Goal: Task Accomplishment & Management: Manage account settings

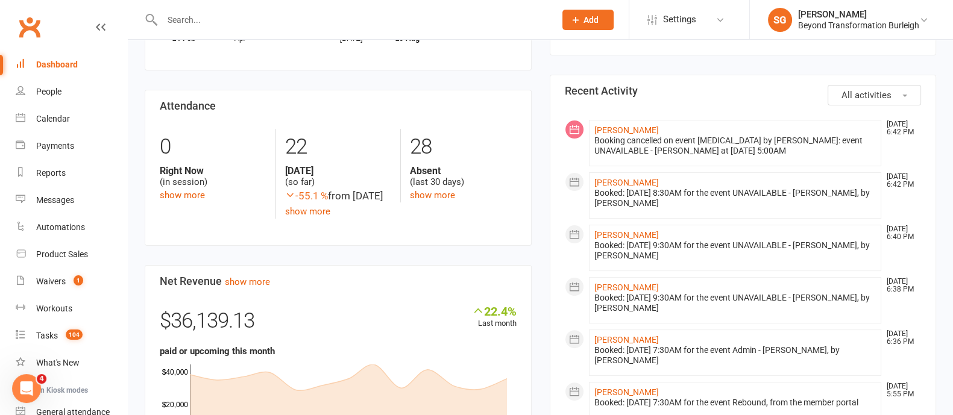
scroll to position [527, 0]
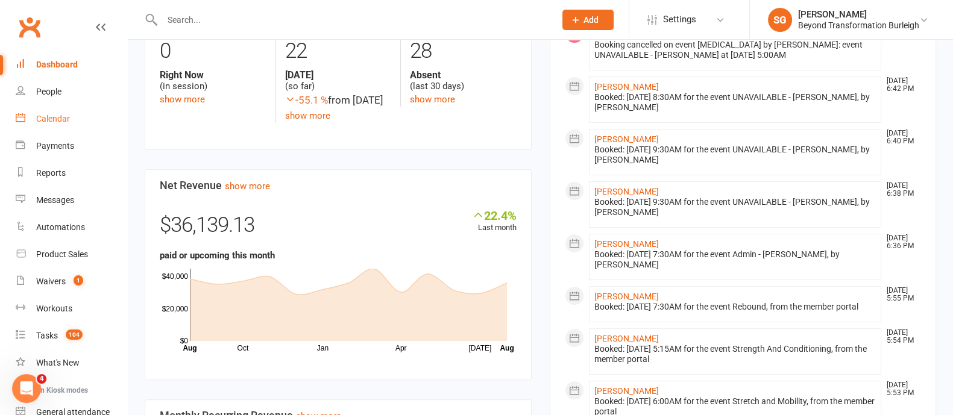
click at [31, 119] on link "Calendar" at bounding box center [72, 119] width 112 height 27
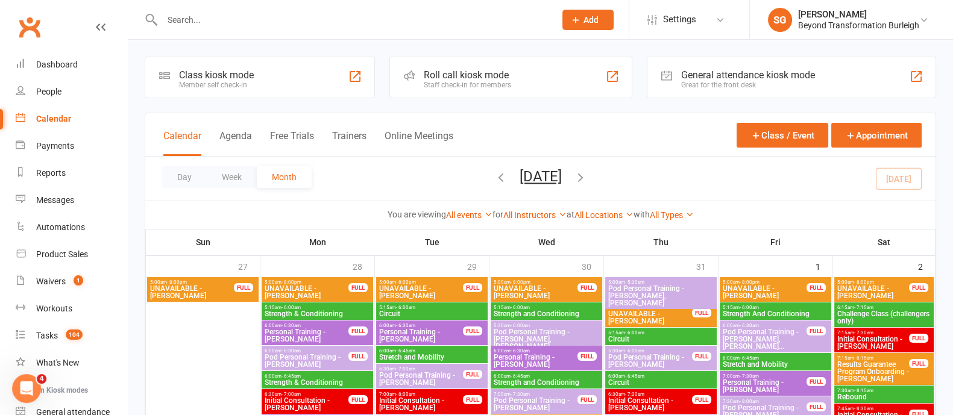
click at [233, 179] on button "Week" at bounding box center [232, 177] width 50 height 22
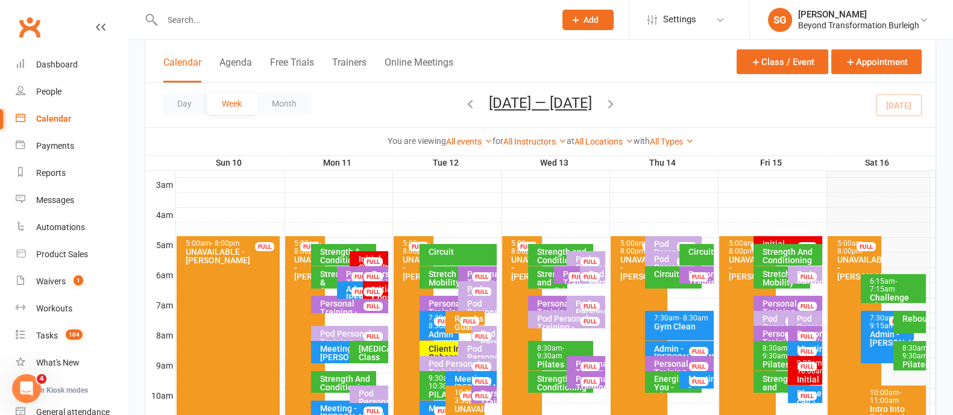
scroll to position [226, 0]
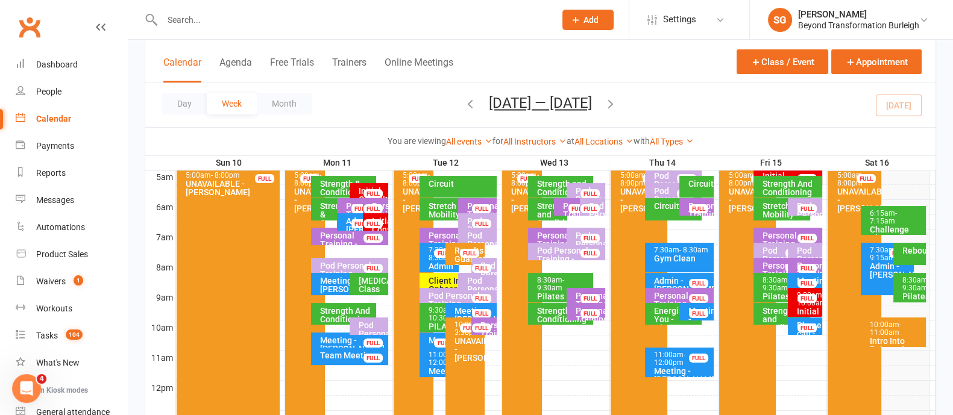
click at [871, 267] on div "Admin - [PERSON_NAME]" at bounding box center [891, 270] width 42 height 17
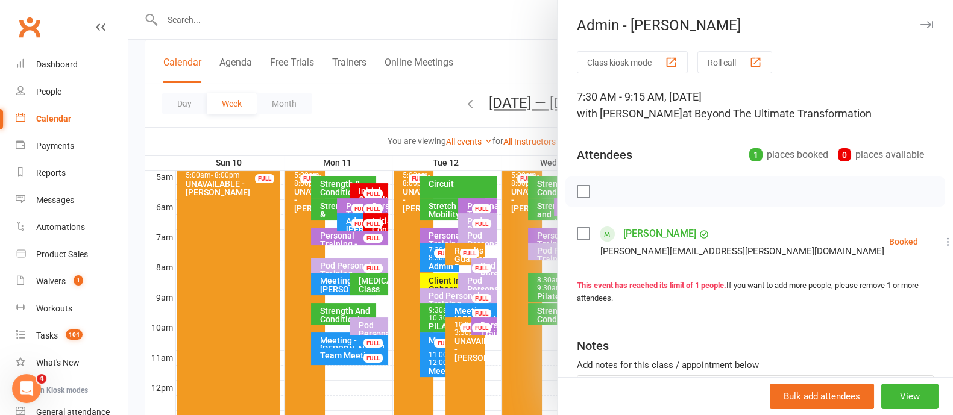
click at [921, 22] on icon "button" at bounding box center [927, 24] width 13 height 7
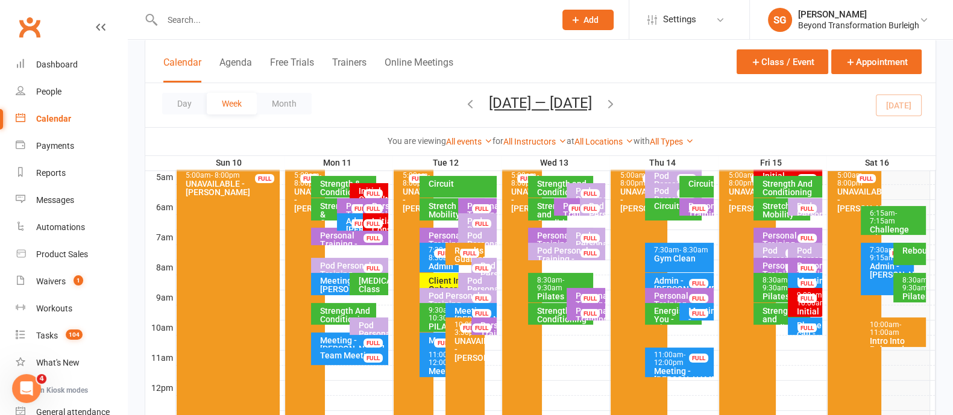
click at [889, 331] on span "- 11:00am" at bounding box center [885, 329] width 31 height 16
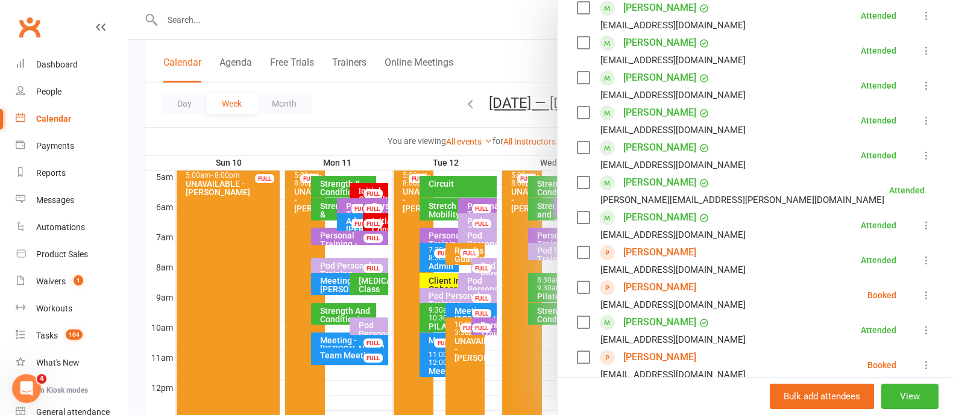
scroll to position [301, 0]
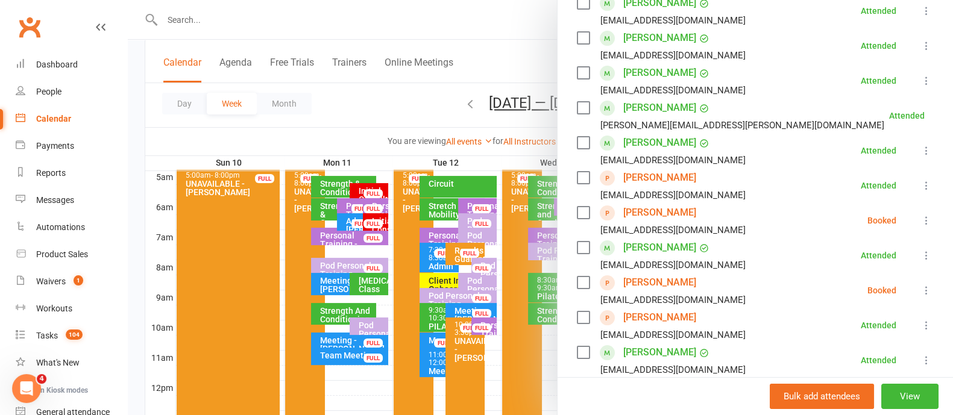
click at [921, 290] on icon at bounding box center [927, 291] width 12 height 12
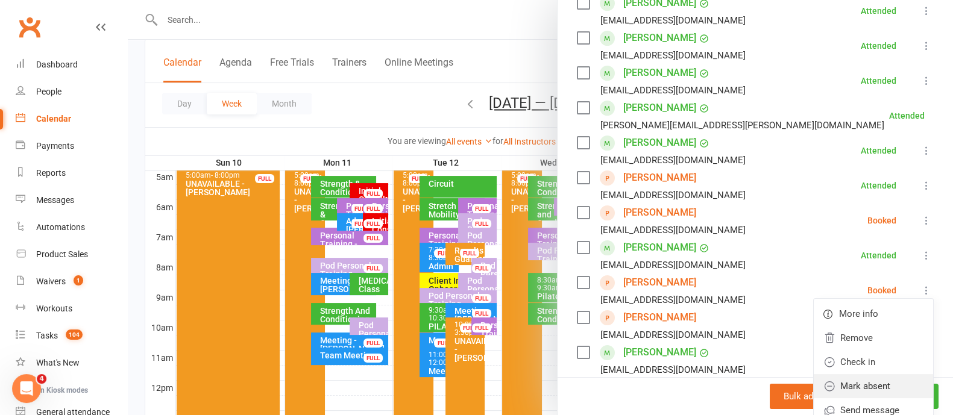
click at [851, 384] on link "Mark absent" at bounding box center [873, 386] width 119 height 24
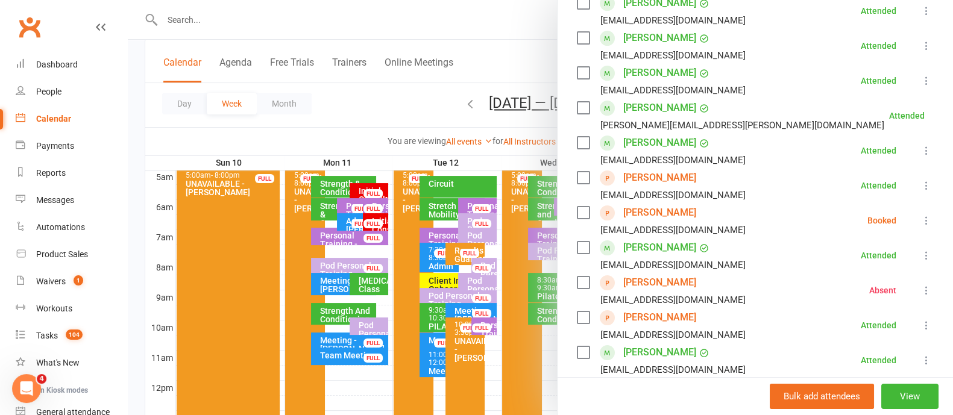
click at [921, 221] on icon at bounding box center [927, 221] width 12 height 12
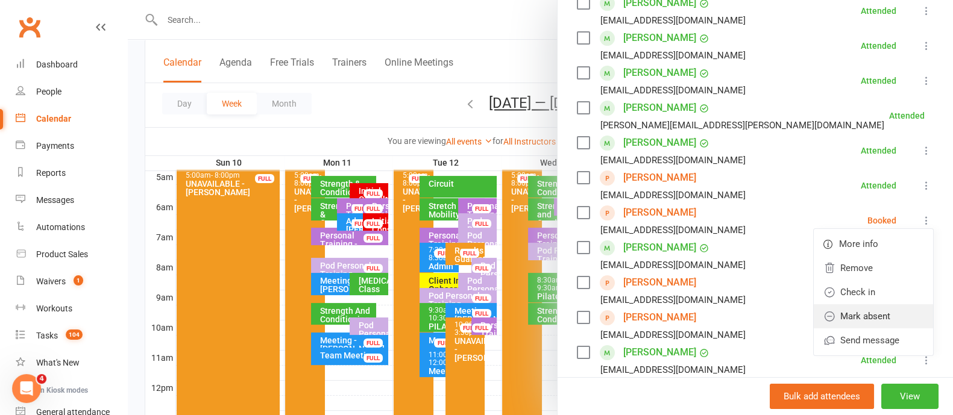
click at [865, 312] on link "Mark absent" at bounding box center [873, 317] width 119 height 24
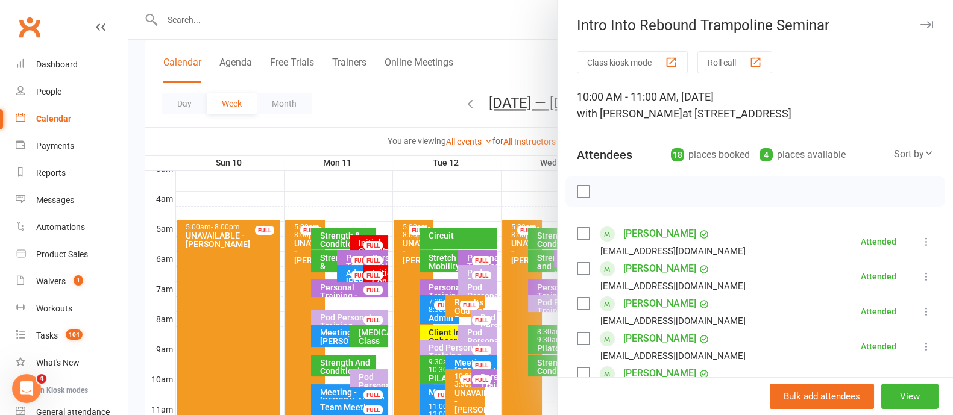
scroll to position [150, 0]
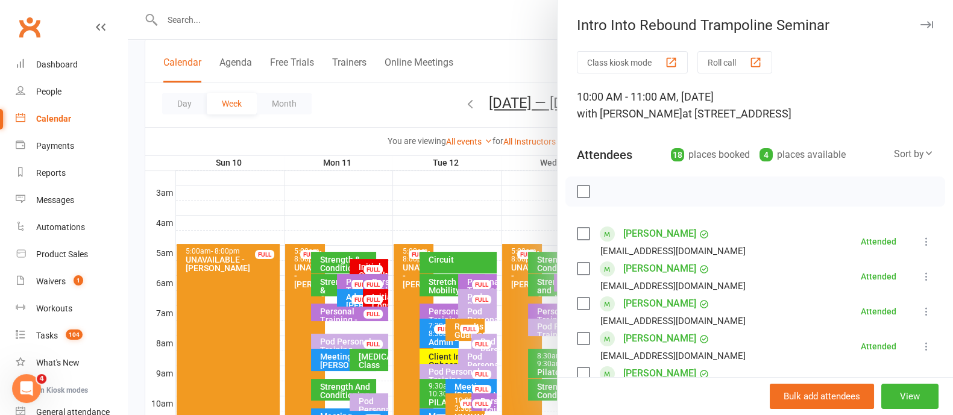
click at [920, 19] on button "button" at bounding box center [927, 24] width 14 height 14
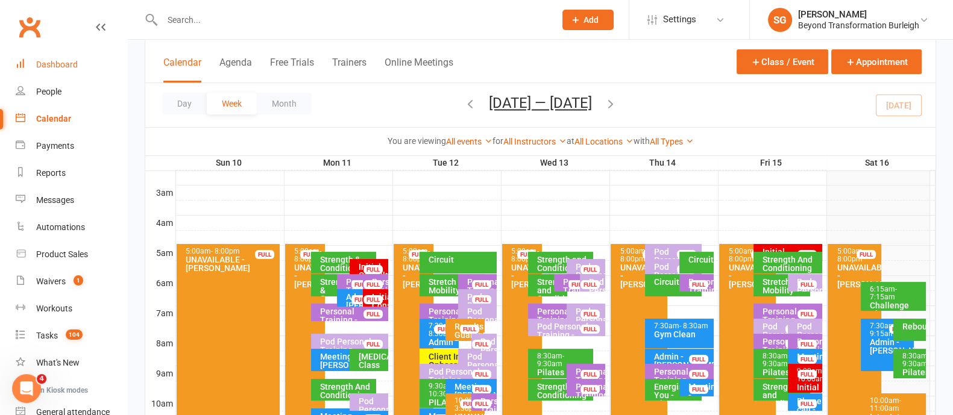
click at [61, 65] on div "Dashboard" at bounding box center [57, 65] width 42 height 10
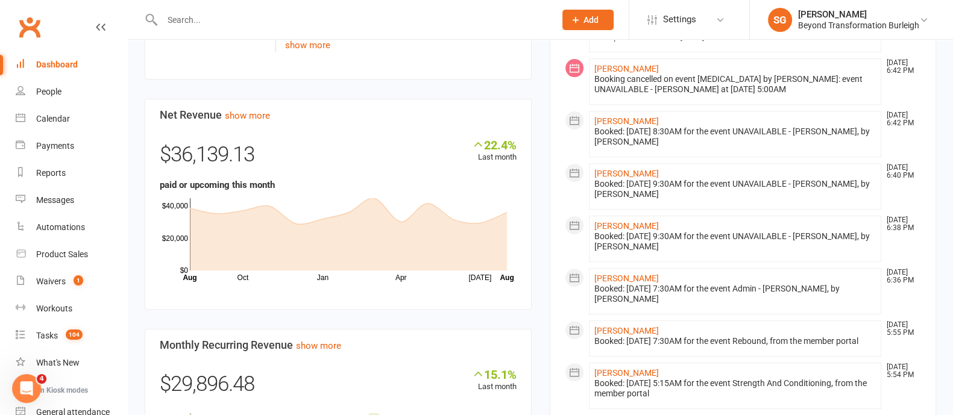
scroll to position [678, 0]
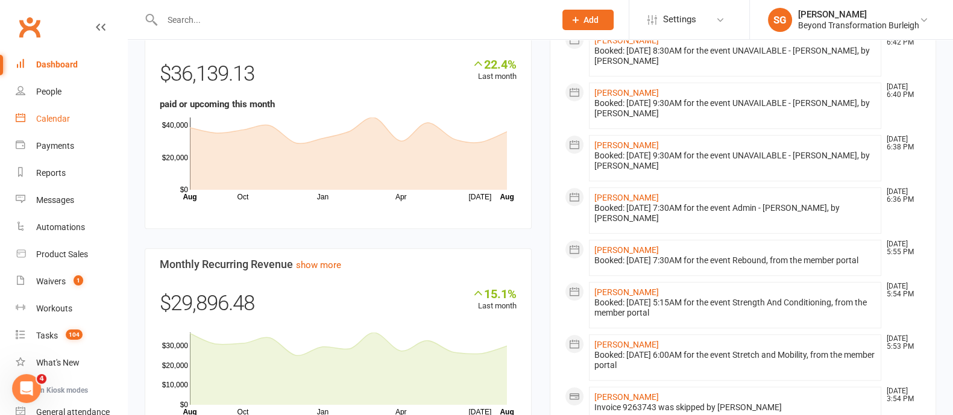
click at [44, 124] on div "Calendar" at bounding box center [53, 119] width 34 height 10
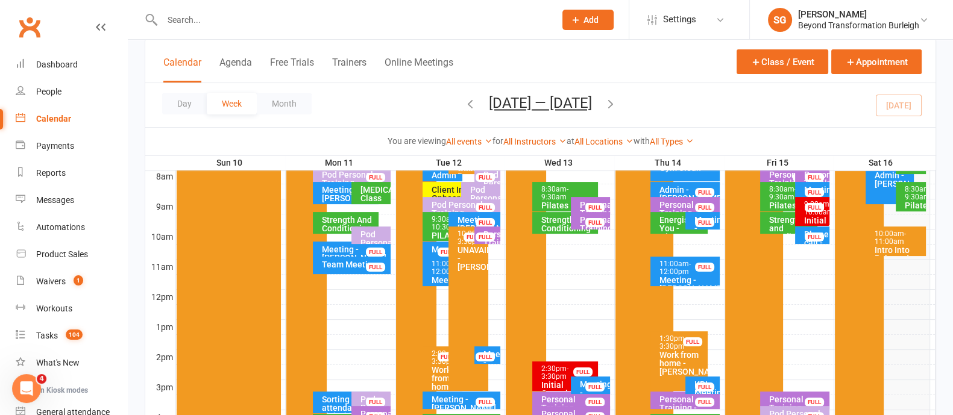
scroll to position [226, 0]
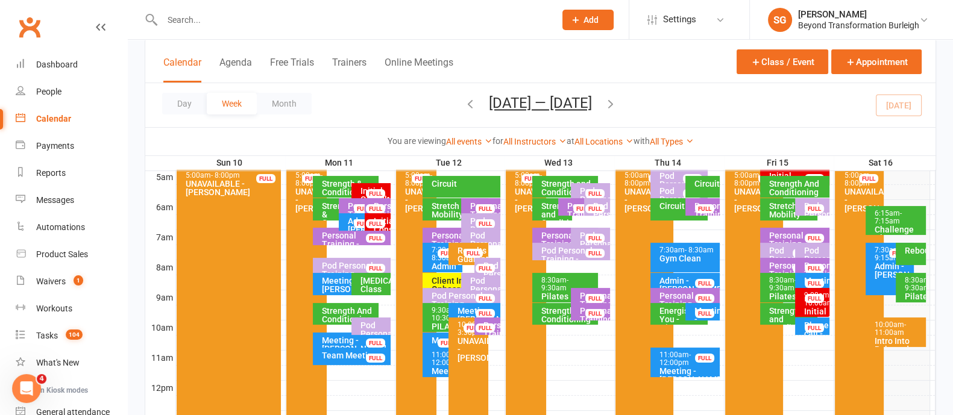
click at [889, 217] on span "- 7:15am" at bounding box center [888, 217] width 27 height 16
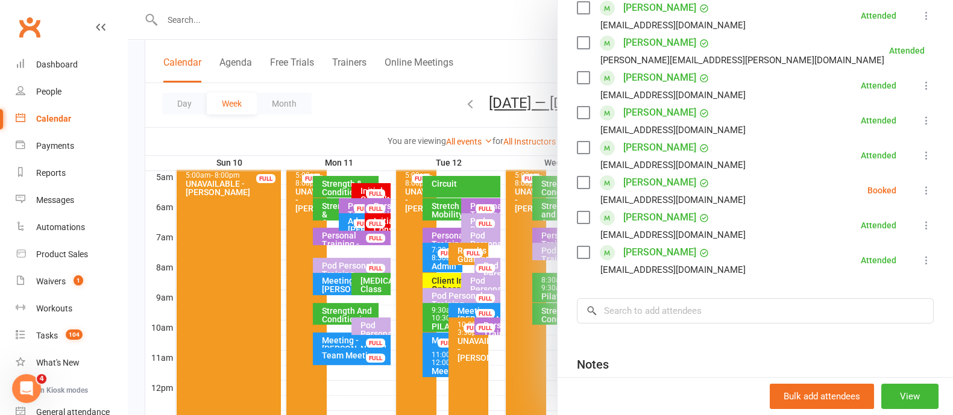
scroll to position [0, 0]
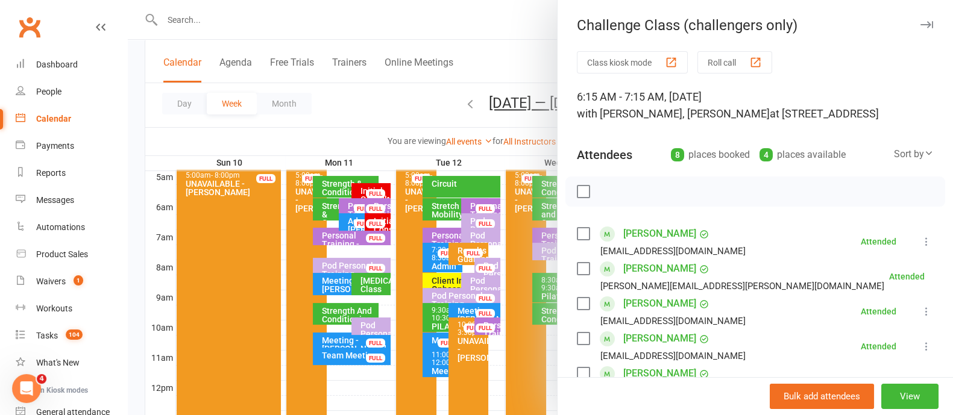
click at [921, 25] on icon "button" at bounding box center [927, 24] width 13 height 7
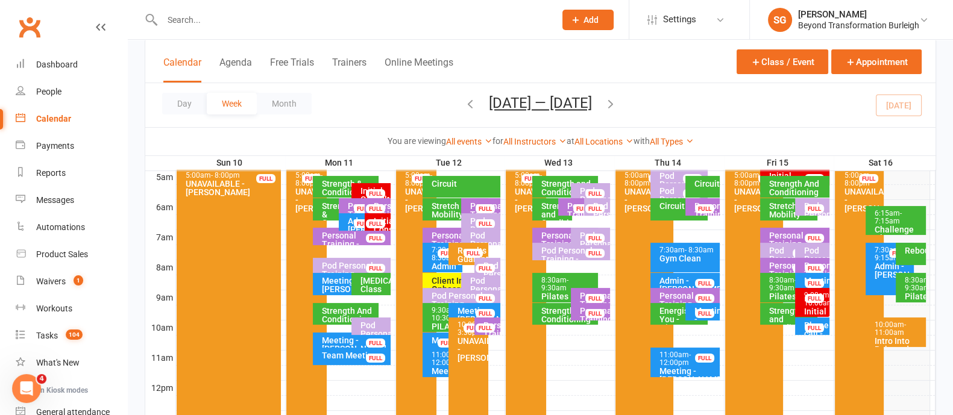
click at [785, 185] on div "Strength And Conditioning" at bounding box center [798, 188] width 58 height 17
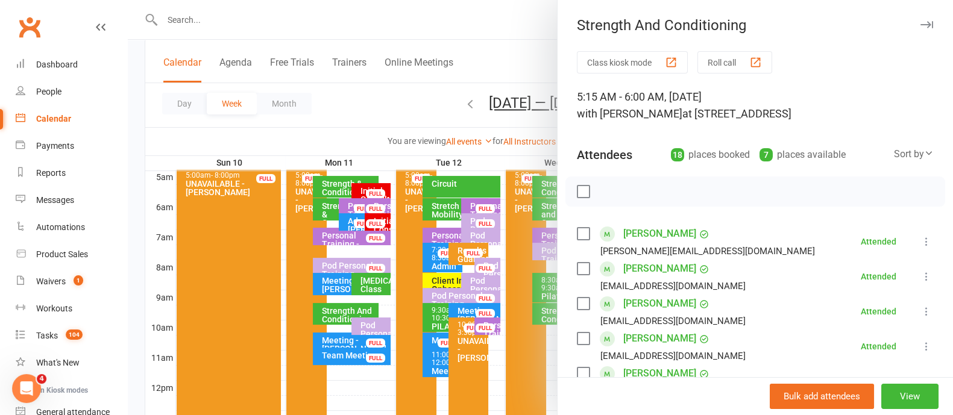
click at [921, 24] on icon "button" at bounding box center [927, 24] width 13 height 7
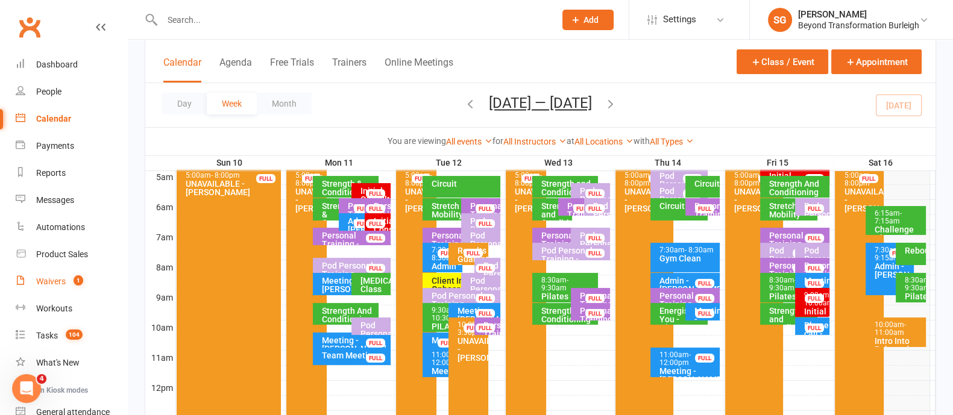
click at [57, 279] on div "Waivers" at bounding box center [51, 282] width 30 height 10
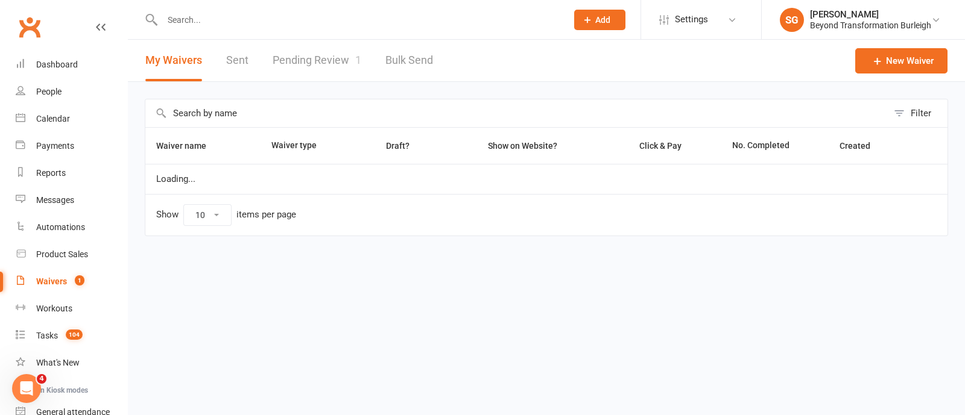
select select "100"
click at [320, 58] on link "Pending Review 1" at bounding box center [317, 61] width 89 height 42
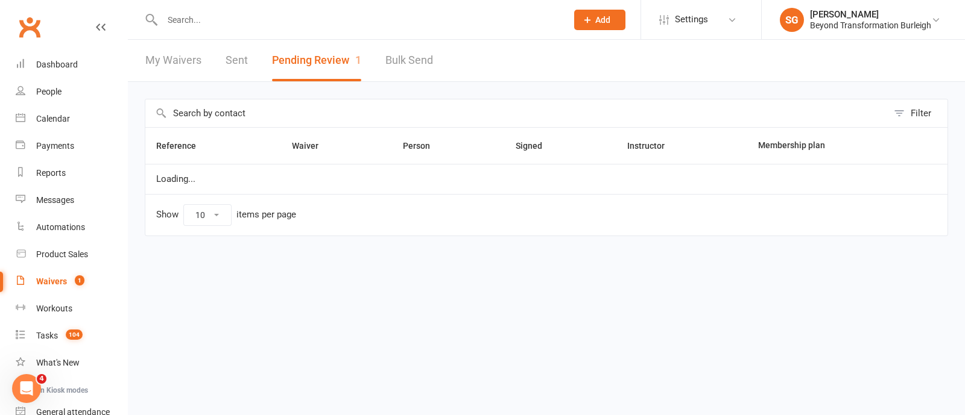
select select "50"
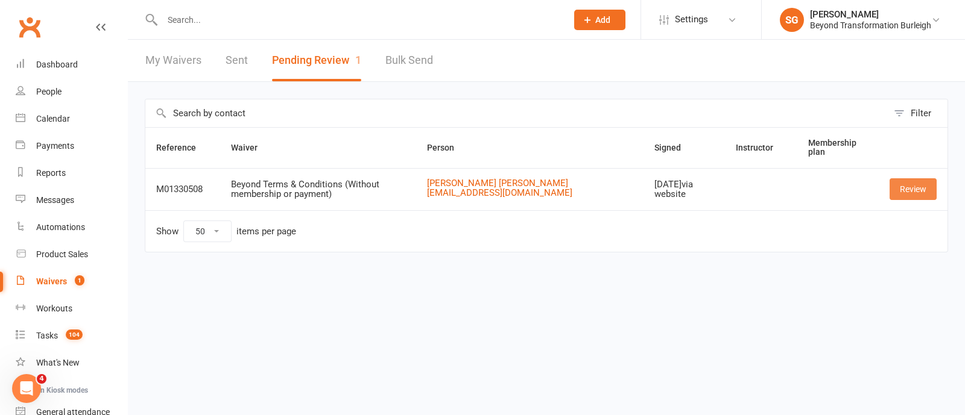
click at [913, 186] on link "Review" at bounding box center [912, 190] width 47 height 22
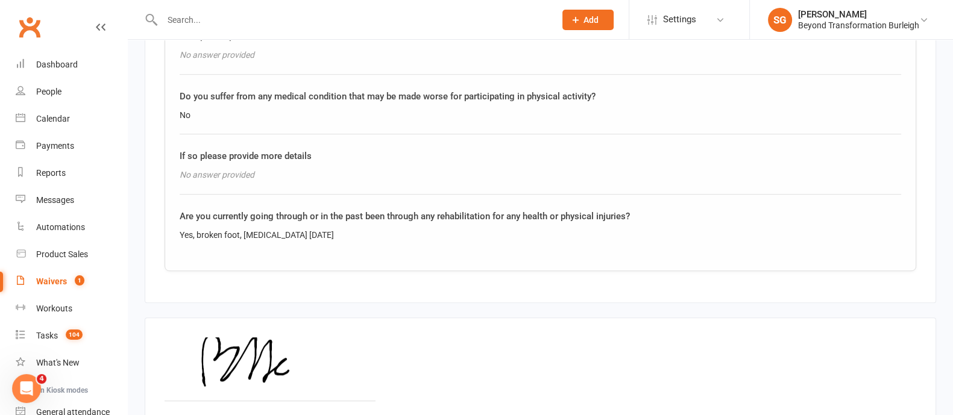
scroll to position [866, 0]
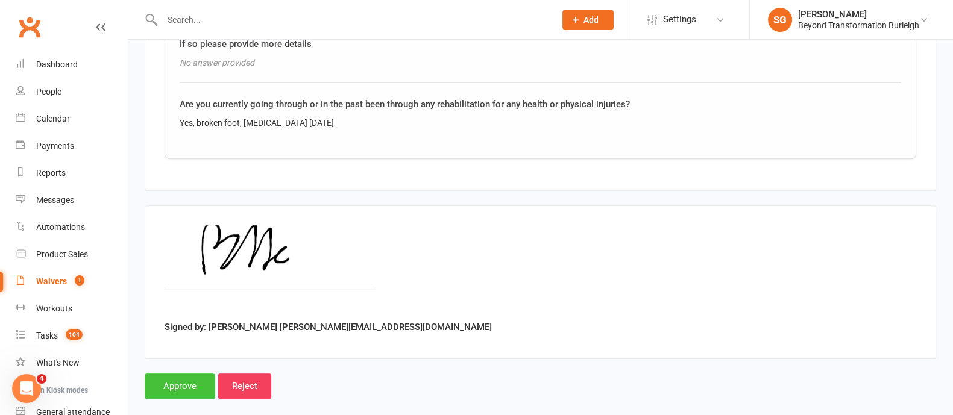
click at [163, 374] on input "Approve" at bounding box center [180, 386] width 71 height 25
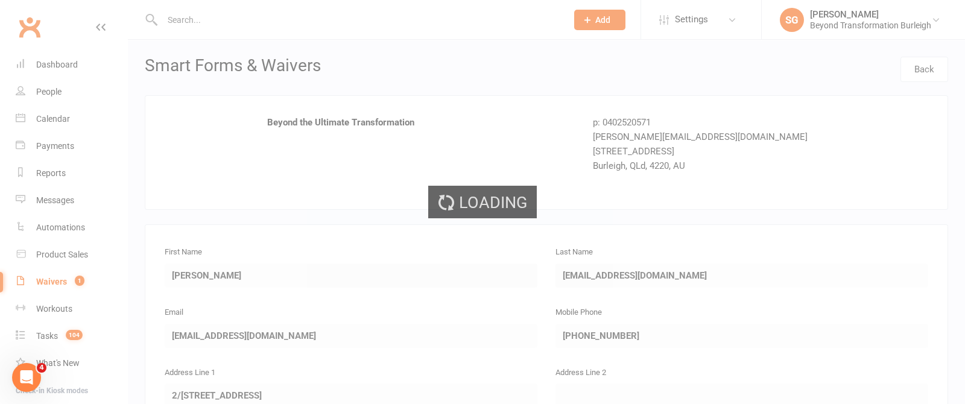
select select "50"
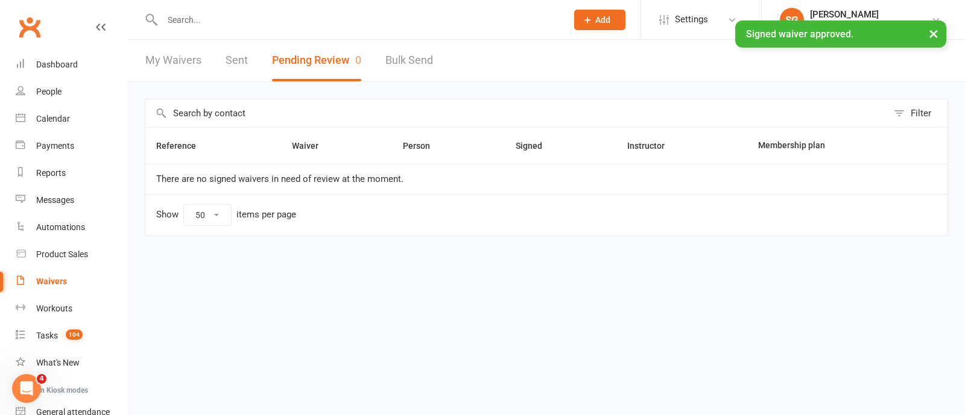
click at [180, 62] on link "My Waivers" at bounding box center [173, 61] width 56 height 42
select select "100"
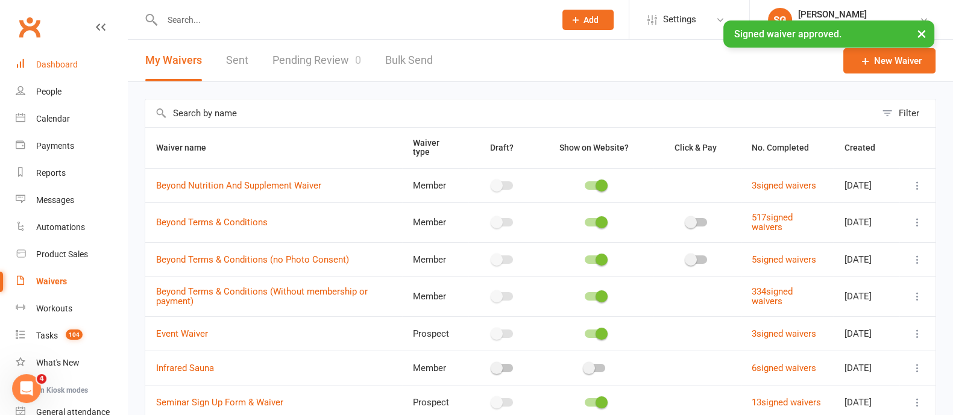
click at [45, 62] on div "Dashboard" at bounding box center [57, 65] width 42 height 10
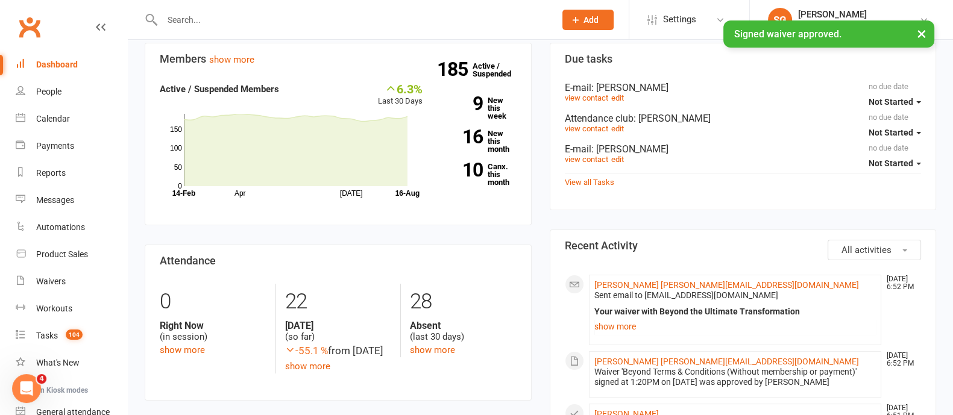
scroll to position [301, 0]
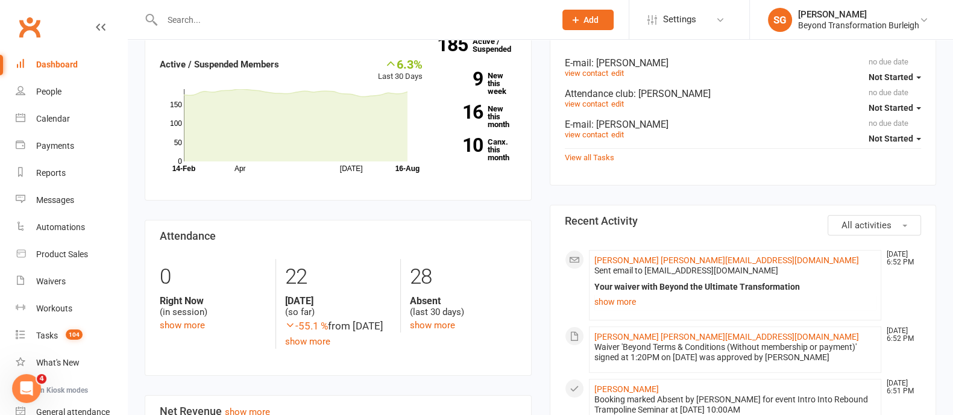
click at [666, 251] on li "[PERSON_NAME] [PERSON_NAME][EMAIL_ADDRESS][DOMAIN_NAME] [DATE] 6:52 PM Sent ema…" at bounding box center [735, 285] width 293 height 71
click at [670, 269] on span "Sent email to [EMAIL_ADDRESS][DOMAIN_NAME]" at bounding box center [687, 271] width 184 height 10
click at [666, 264] on link "[PERSON_NAME] [PERSON_NAME][EMAIL_ADDRESS][DOMAIN_NAME]" at bounding box center [727, 261] width 265 height 10
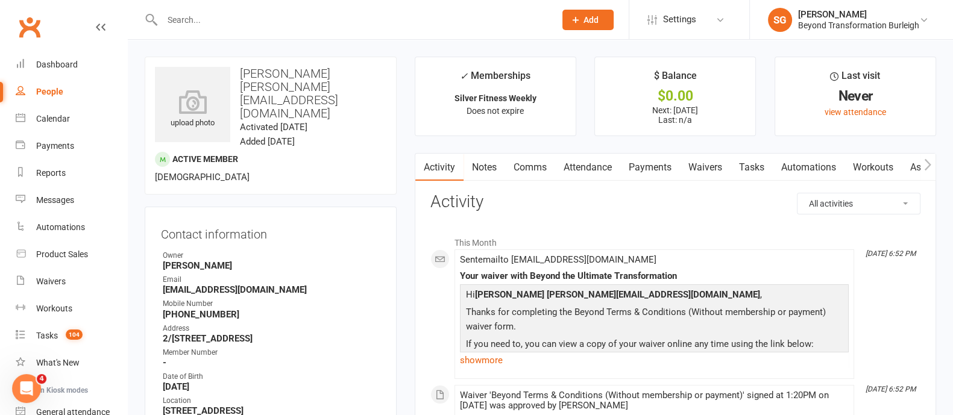
scroll to position [150, 0]
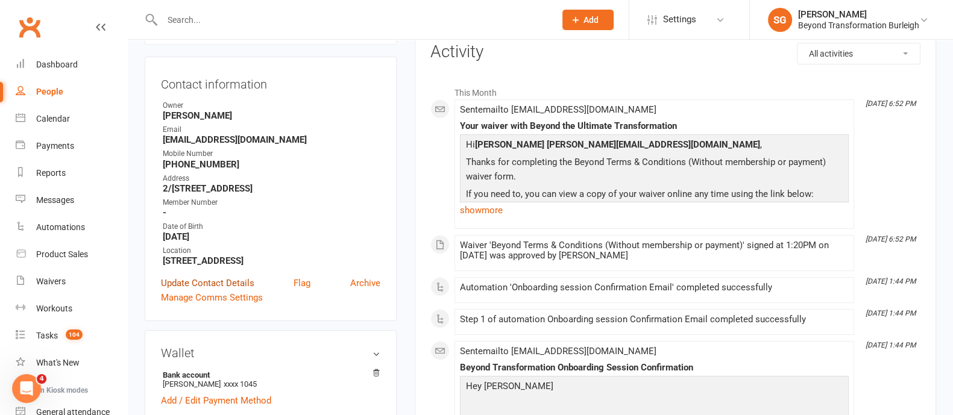
click at [207, 291] on link "Update Contact Details" at bounding box center [207, 283] width 93 height 14
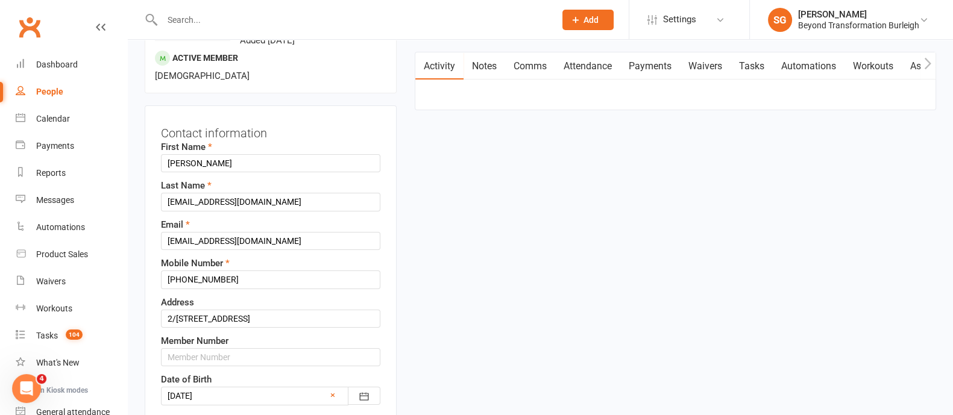
scroll to position [57, 0]
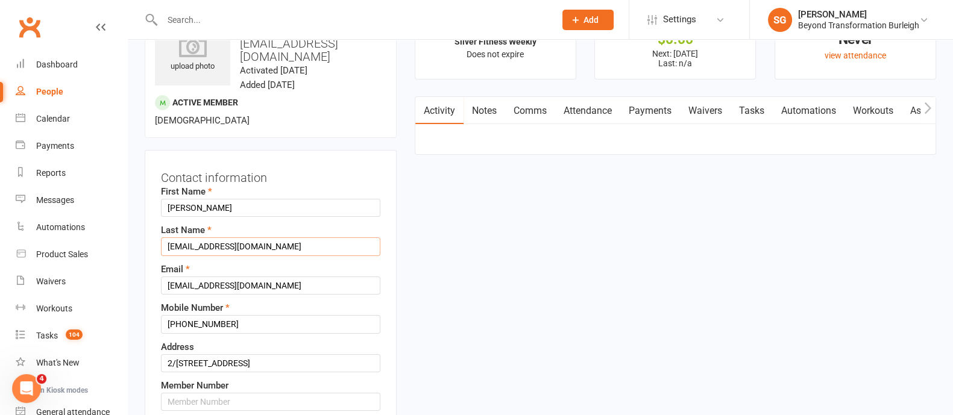
drag, startPoint x: 292, startPoint y: 281, endPoint x: 150, endPoint y: 283, distance: 142.3
click at [150, 283] on div "Contact information First Name [PERSON_NAME] Name [EMAIL_ADDRESS][DOMAIN_NAME] …" at bounding box center [271, 364] width 252 height 429
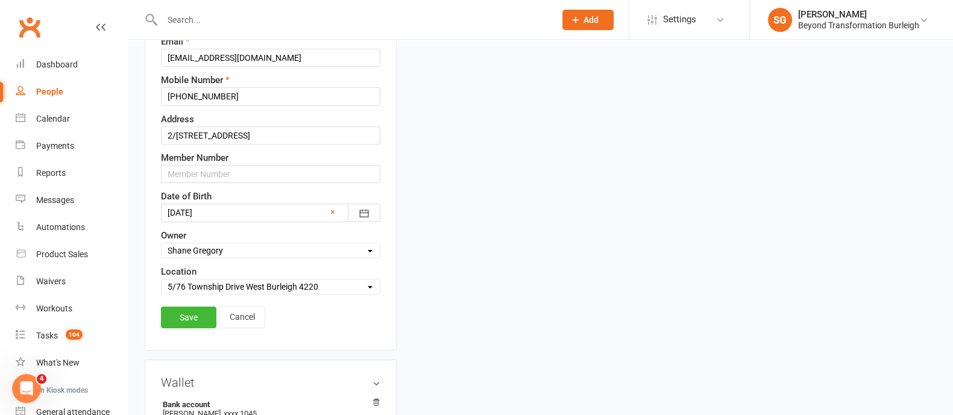
scroll to position [358, 0]
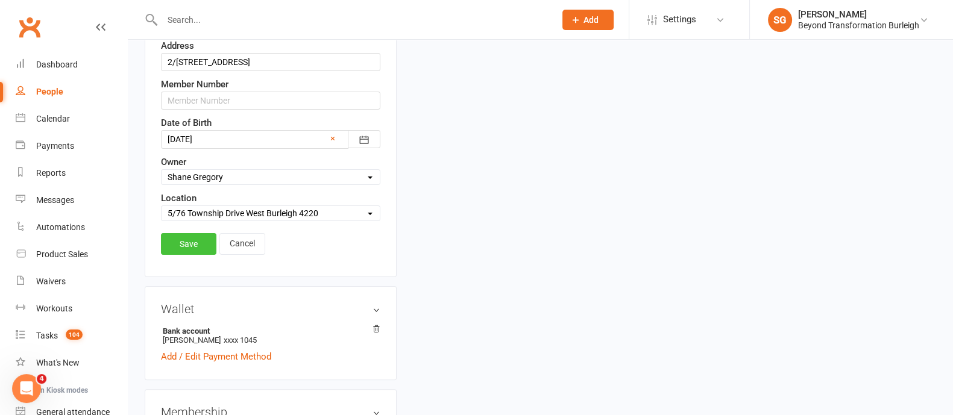
type input "Mcrostie"
drag, startPoint x: 197, startPoint y: 274, endPoint x: 432, endPoint y: 236, distance: 238.2
click at [200, 255] on link "Save" at bounding box center [188, 244] width 55 height 22
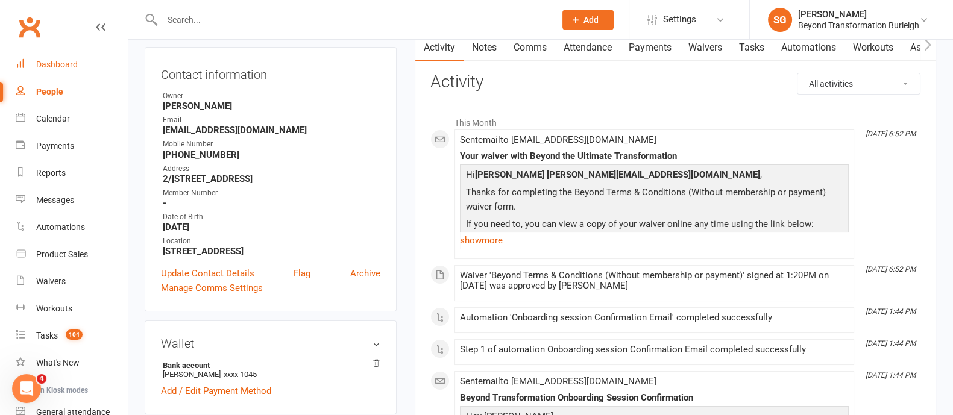
scroll to position [57, 0]
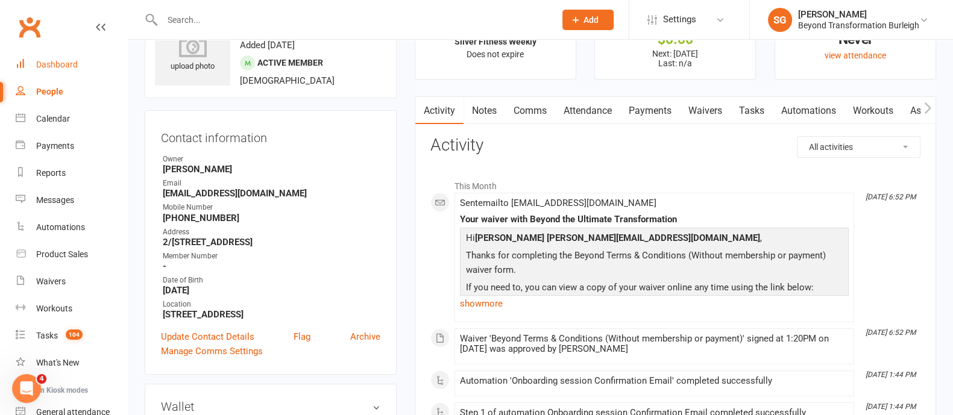
click at [87, 65] on link "Dashboard" at bounding box center [72, 64] width 112 height 27
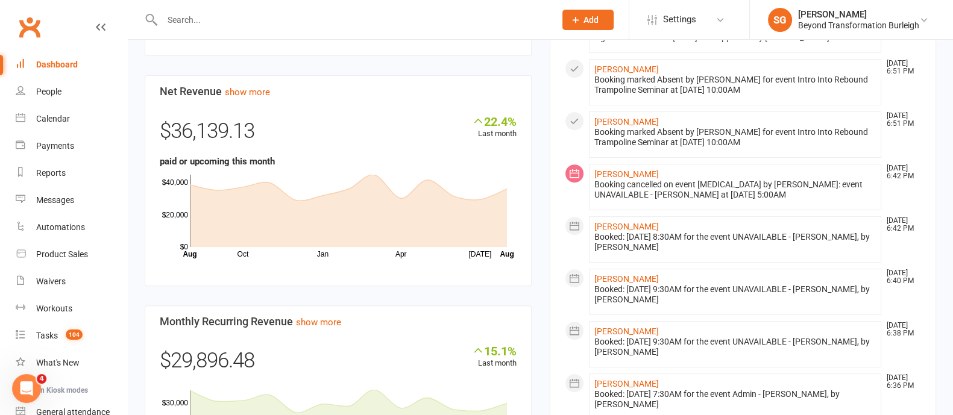
scroll to position [678, 0]
